Goal: Check status: Check status

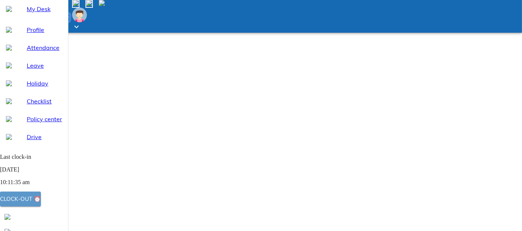
click at [41, 200] on div "Clock-out ⏰" at bounding box center [20, 199] width 41 height 10
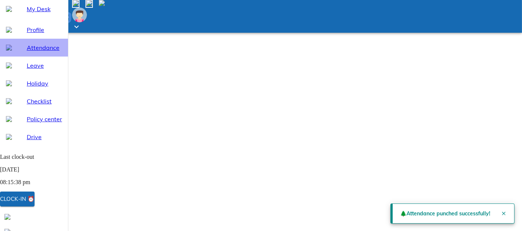
click at [42, 52] on span "Attendance" at bounding box center [44, 47] width 35 height 9
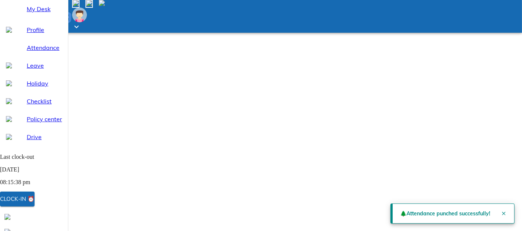
select select "10"
click at [503, 212] on icon "Close" at bounding box center [504, 213] width 6 height 6
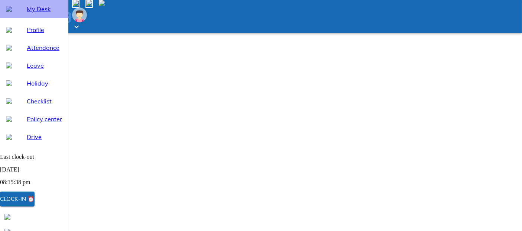
click at [27, 13] on span "My Desk" at bounding box center [44, 8] width 35 height 9
